Goal: Transaction & Acquisition: Register for event/course

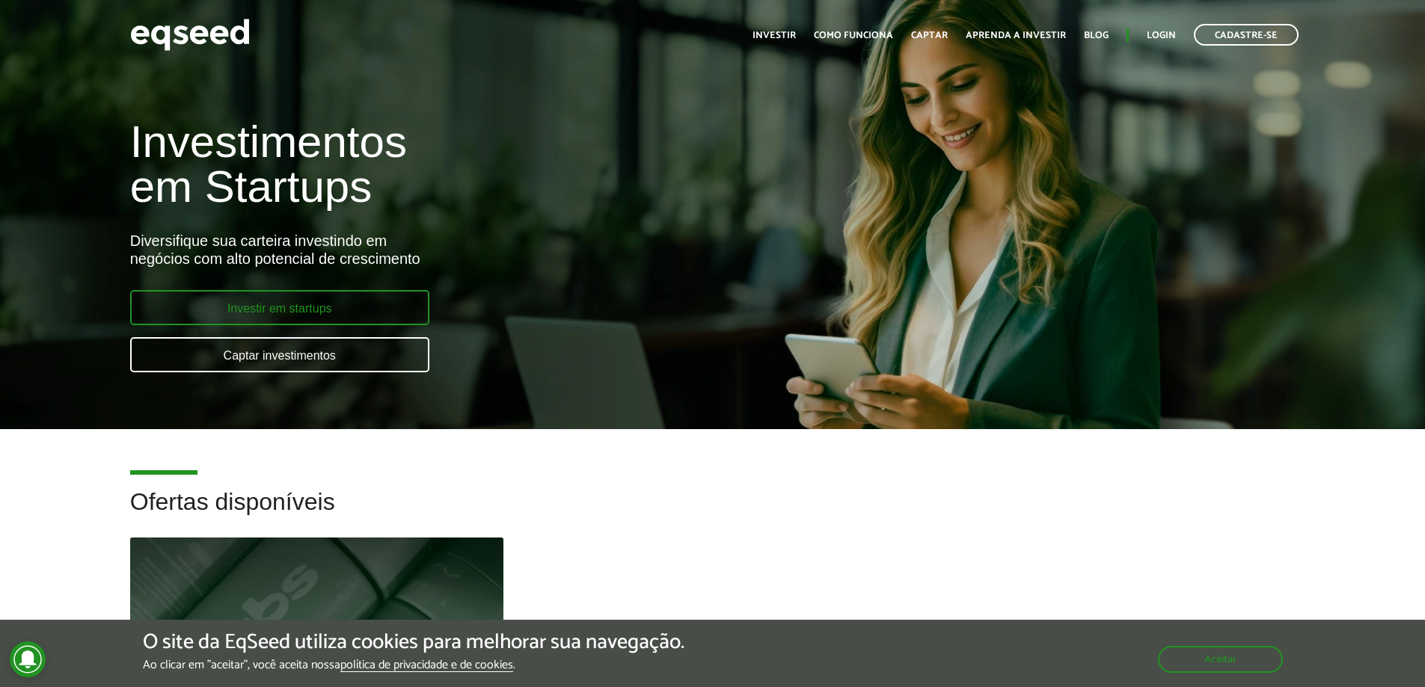
click at [372, 298] on link "Investir em startups" at bounding box center [279, 307] width 299 height 35
